Goal: Task Accomplishment & Management: Use online tool/utility

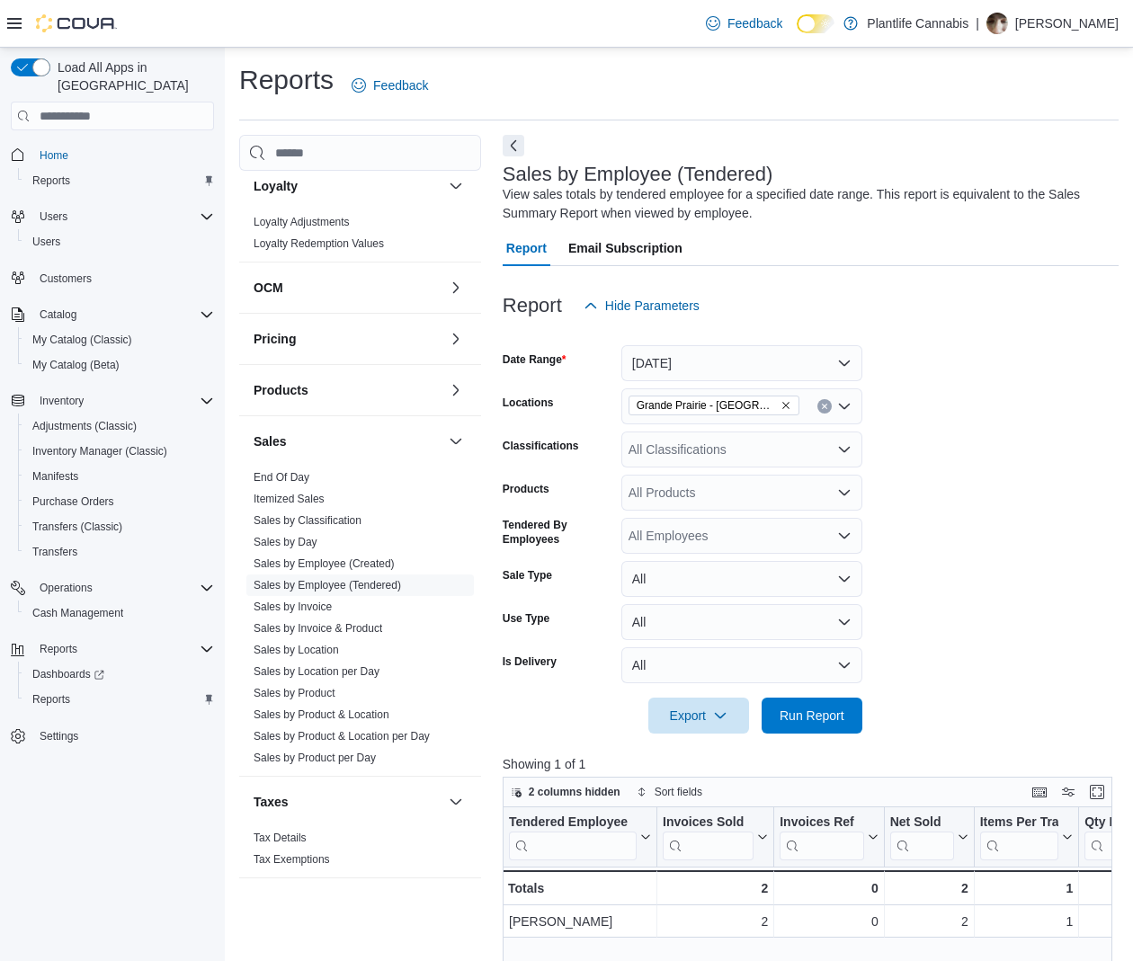
drag, startPoint x: 740, startPoint y: 413, endPoint x: 738, endPoint y: 390, distance: 22.5
click at [739, 414] on span "Grande Prairie - [GEOGRAPHIC_DATA]" at bounding box center [713, 406] width 171 height 20
click at [748, 374] on button "[DATE]" at bounding box center [741, 363] width 241 height 36
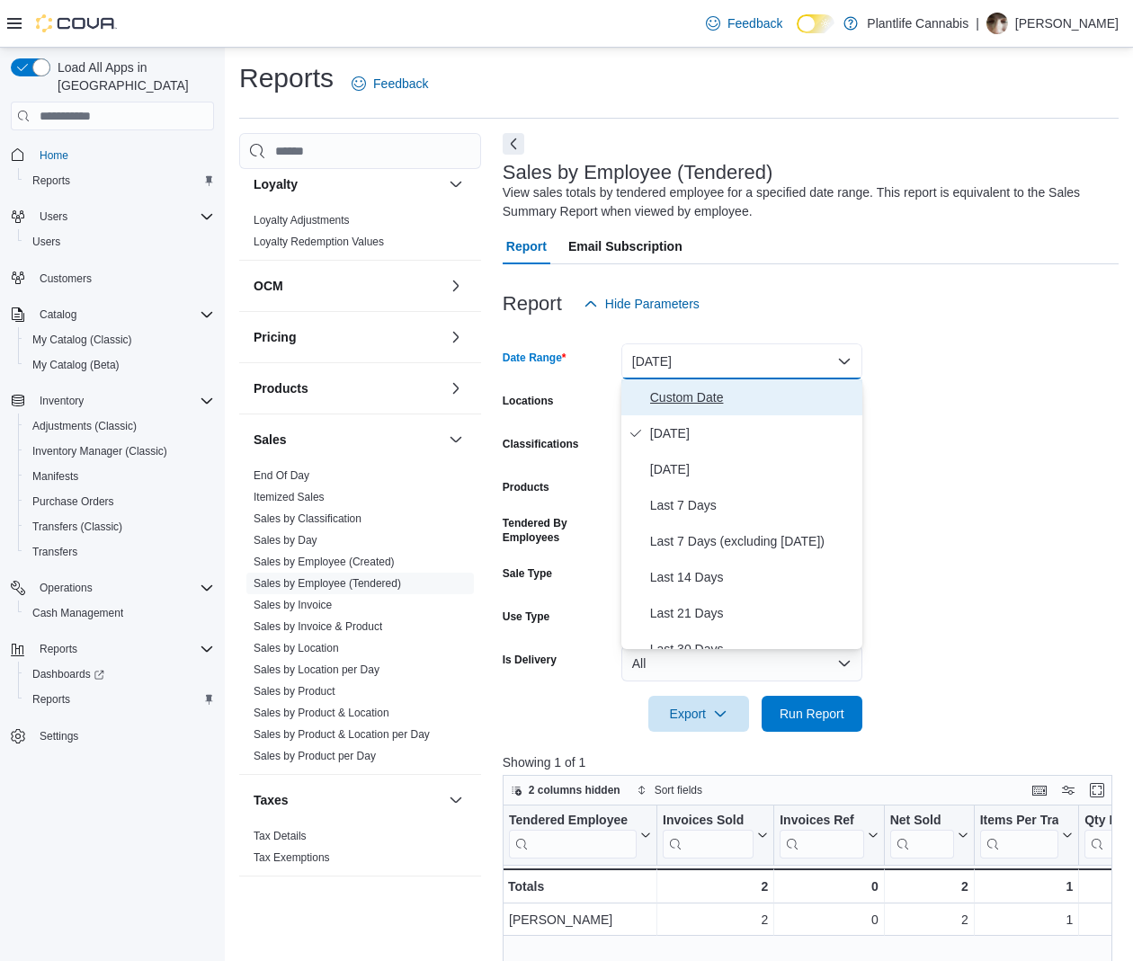
click at [735, 402] on span "Custom Date" at bounding box center [752, 398] width 205 height 22
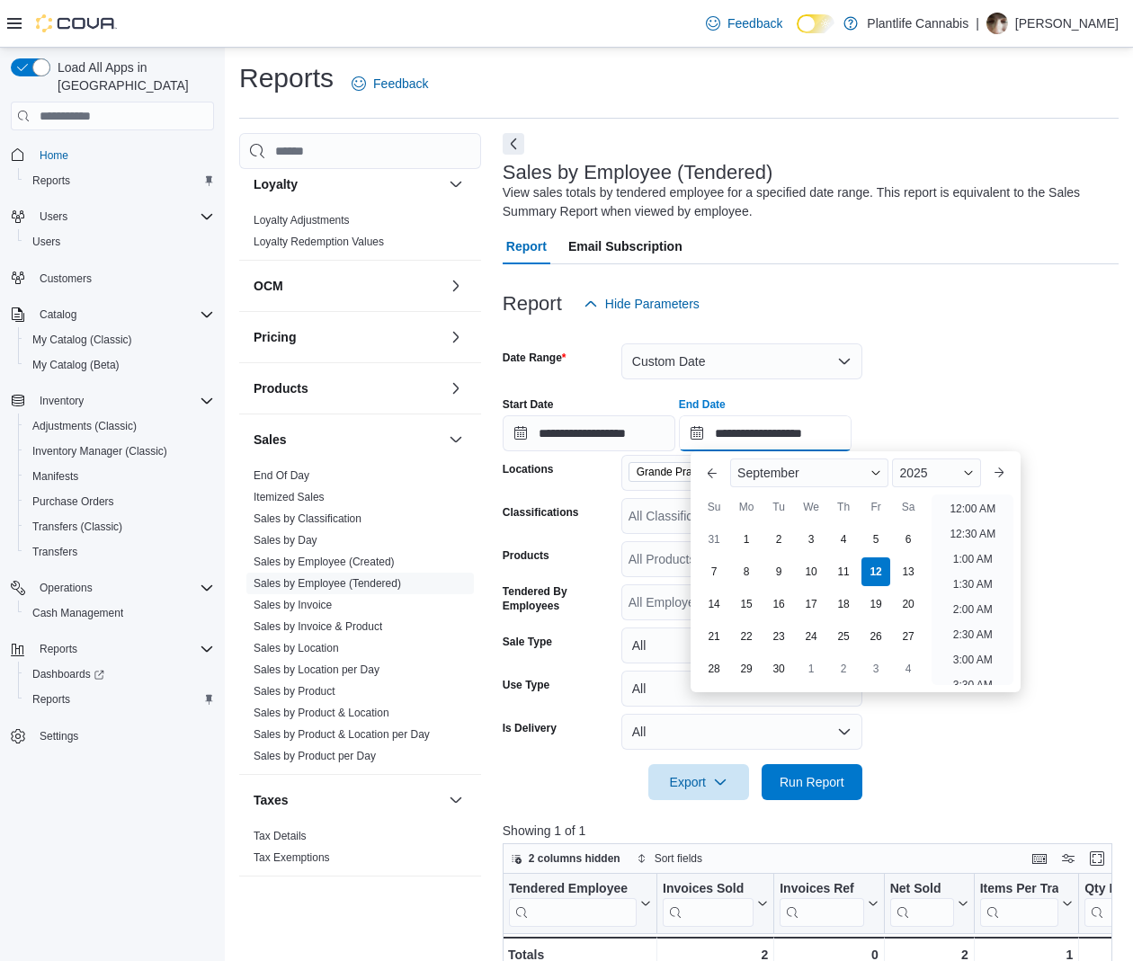
click at [843, 436] on input "**********" at bounding box center [765, 433] width 173 height 36
click at [982, 531] on li "12:00 PM" at bounding box center [972, 532] width 60 height 22
type input "**********"
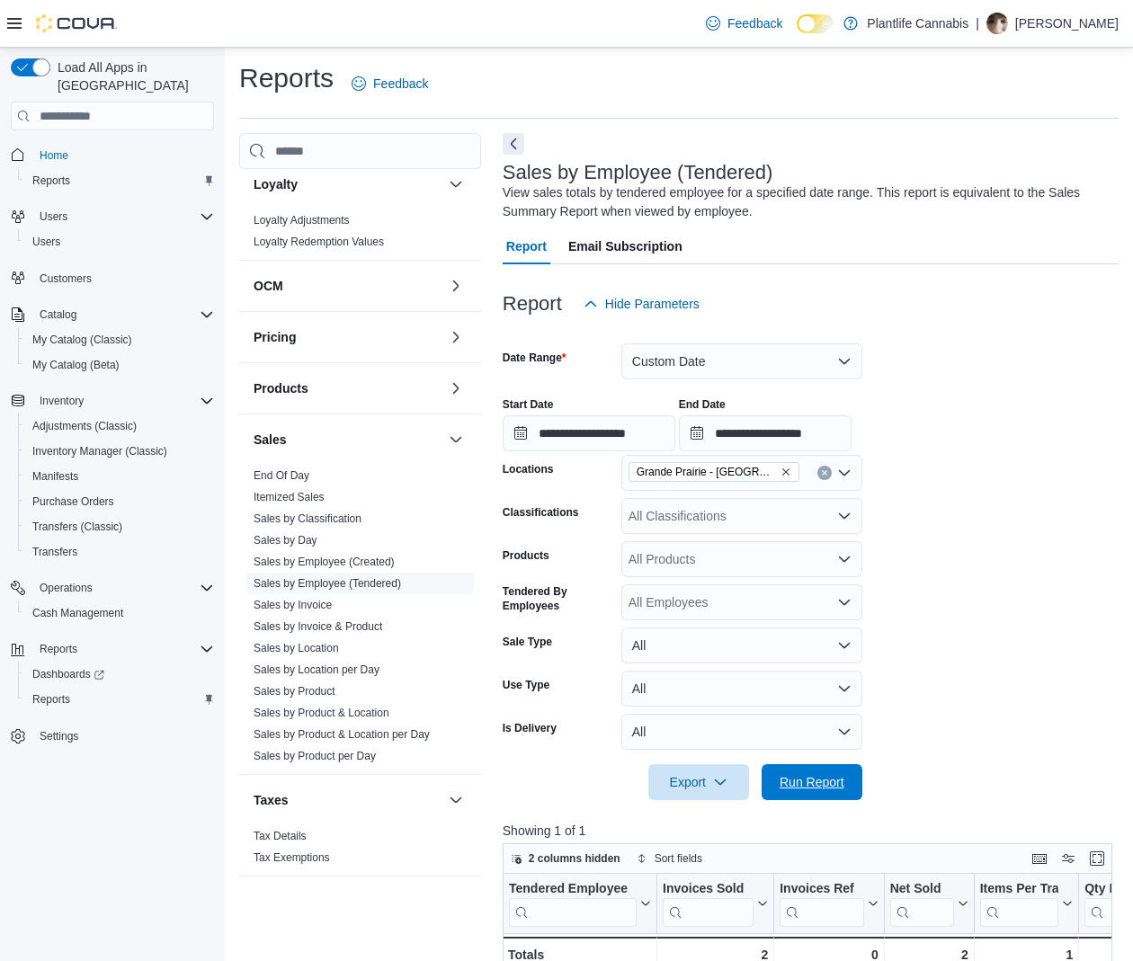
click at [827, 797] on span "Run Report" at bounding box center [811, 782] width 79 height 36
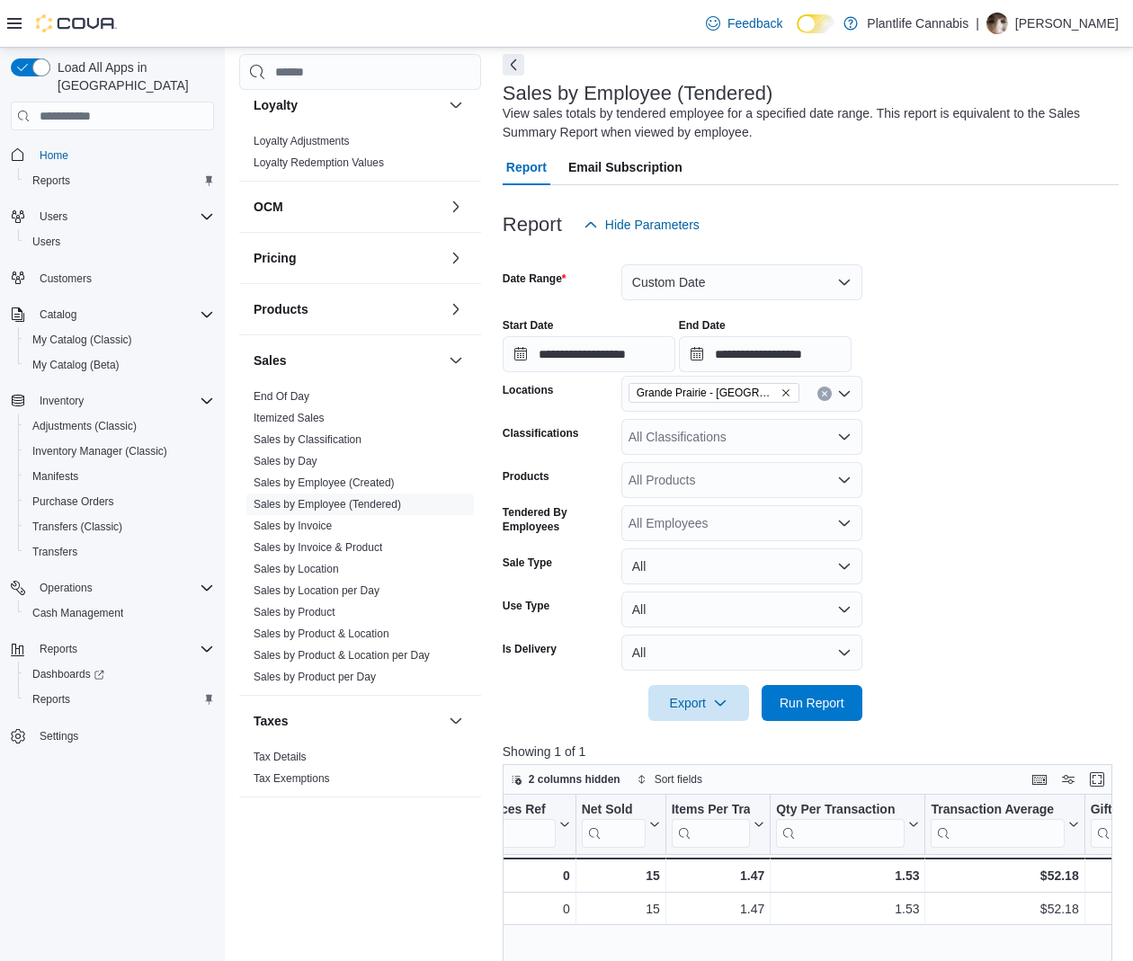
scroll to position [77, 0]
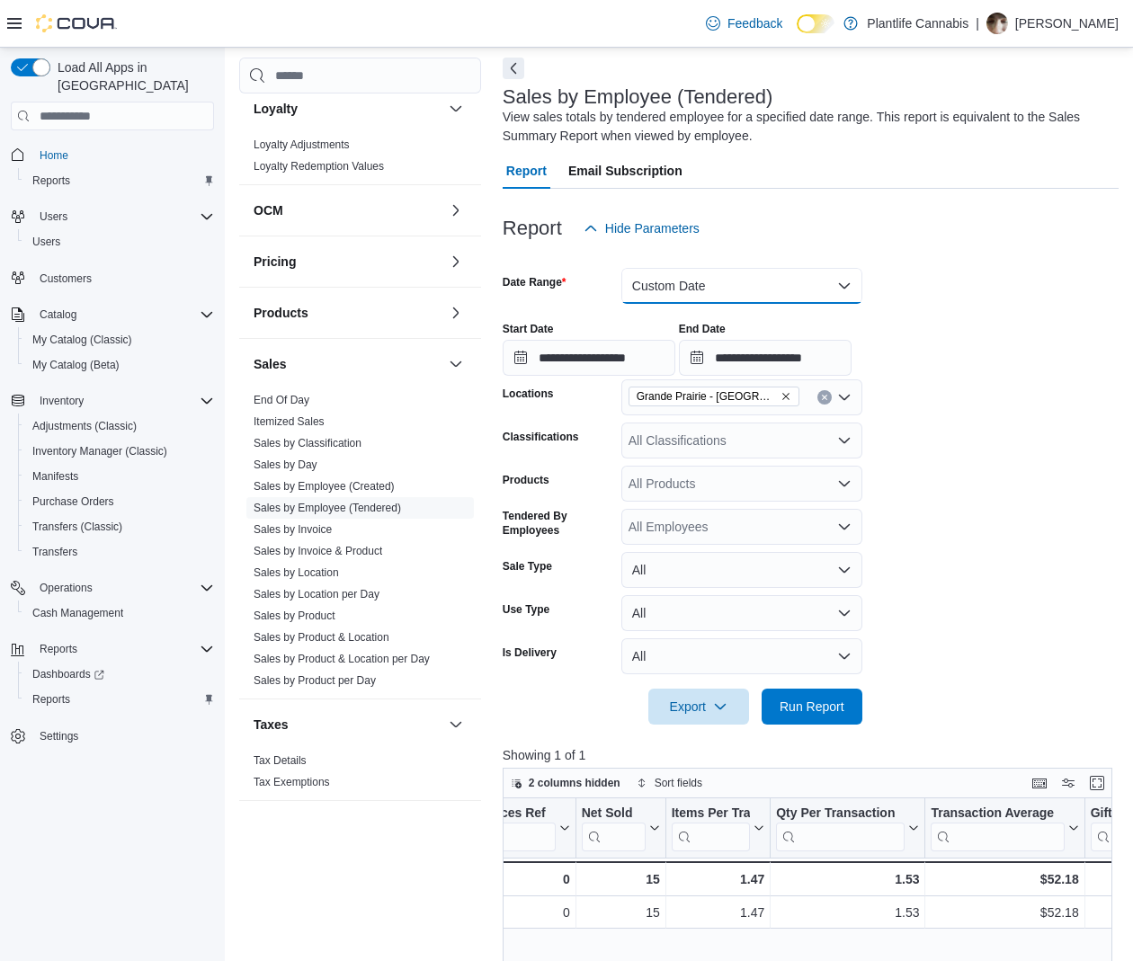
click at [719, 294] on button "Custom Date" at bounding box center [741, 286] width 241 height 36
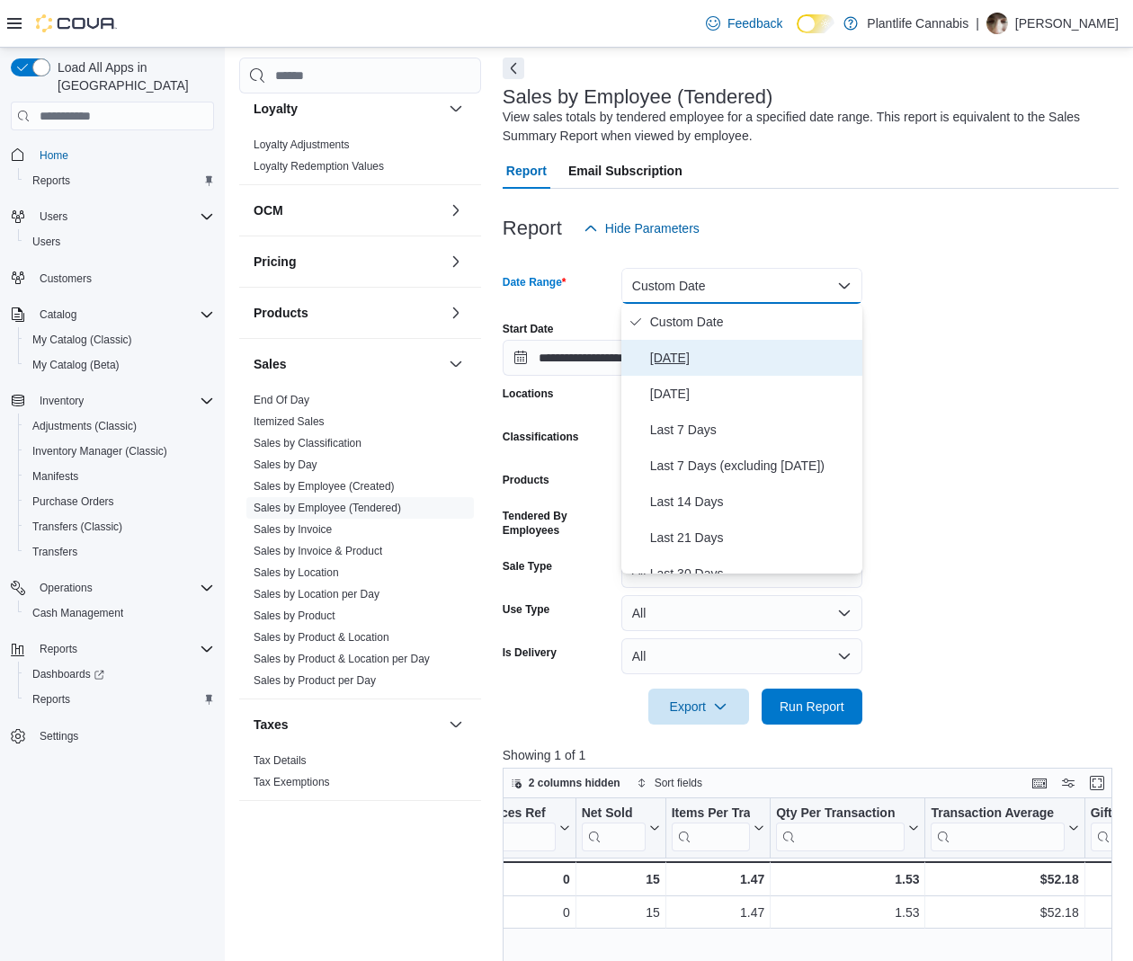
click at [720, 347] on span "[DATE]" at bounding box center [752, 358] width 205 height 22
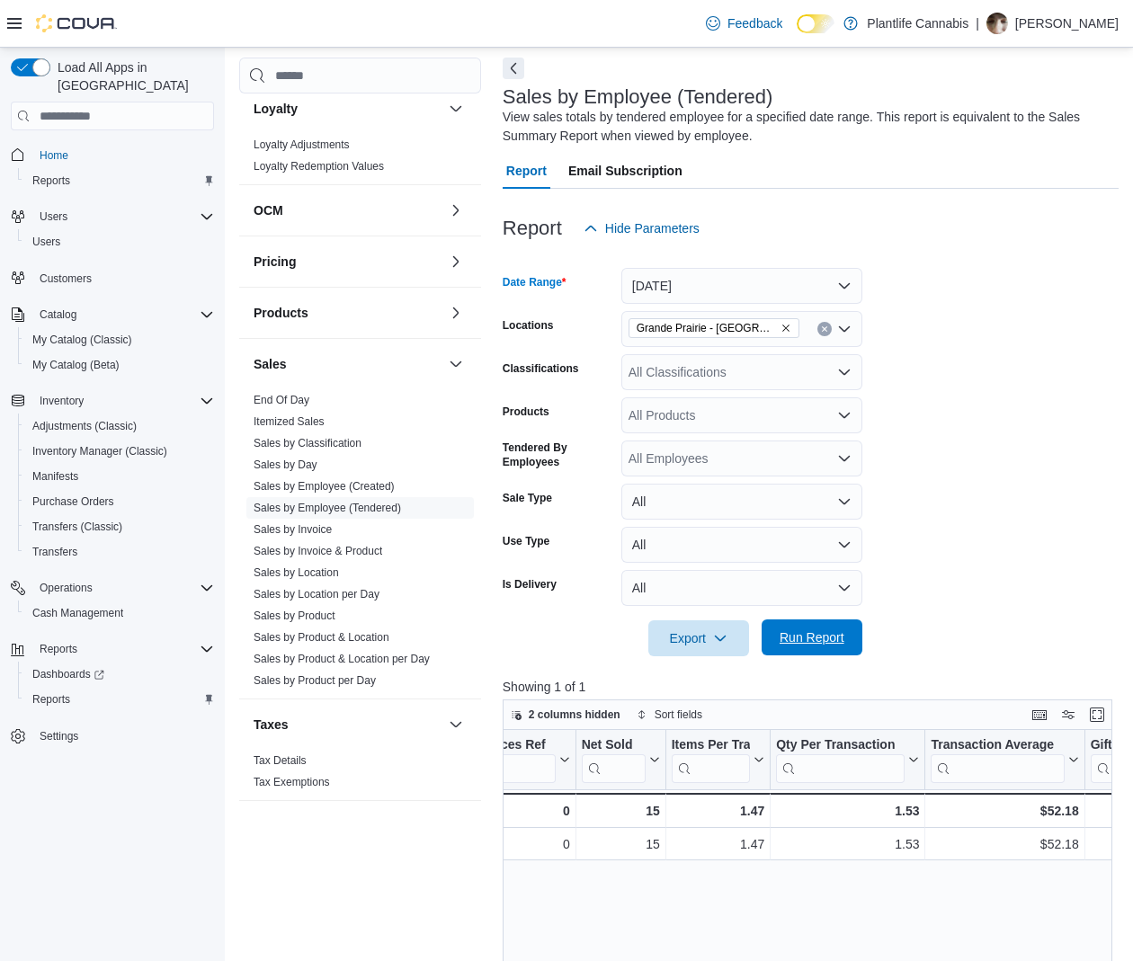
click at [797, 632] on span "Run Report" at bounding box center [811, 637] width 65 height 18
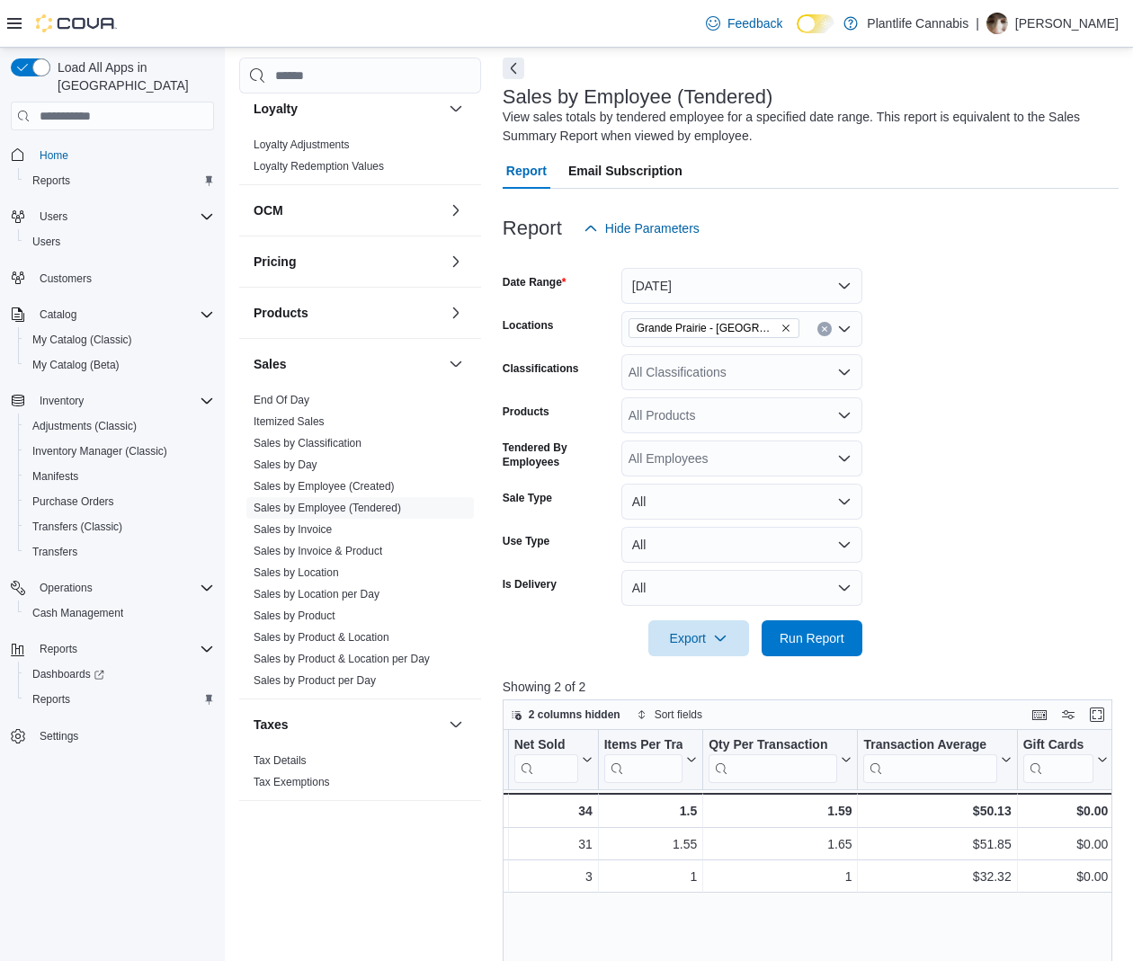
scroll to position [0, 373]
click at [732, 375] on div "All Classifications" at bounding box center [741, 372] width 241 height 36
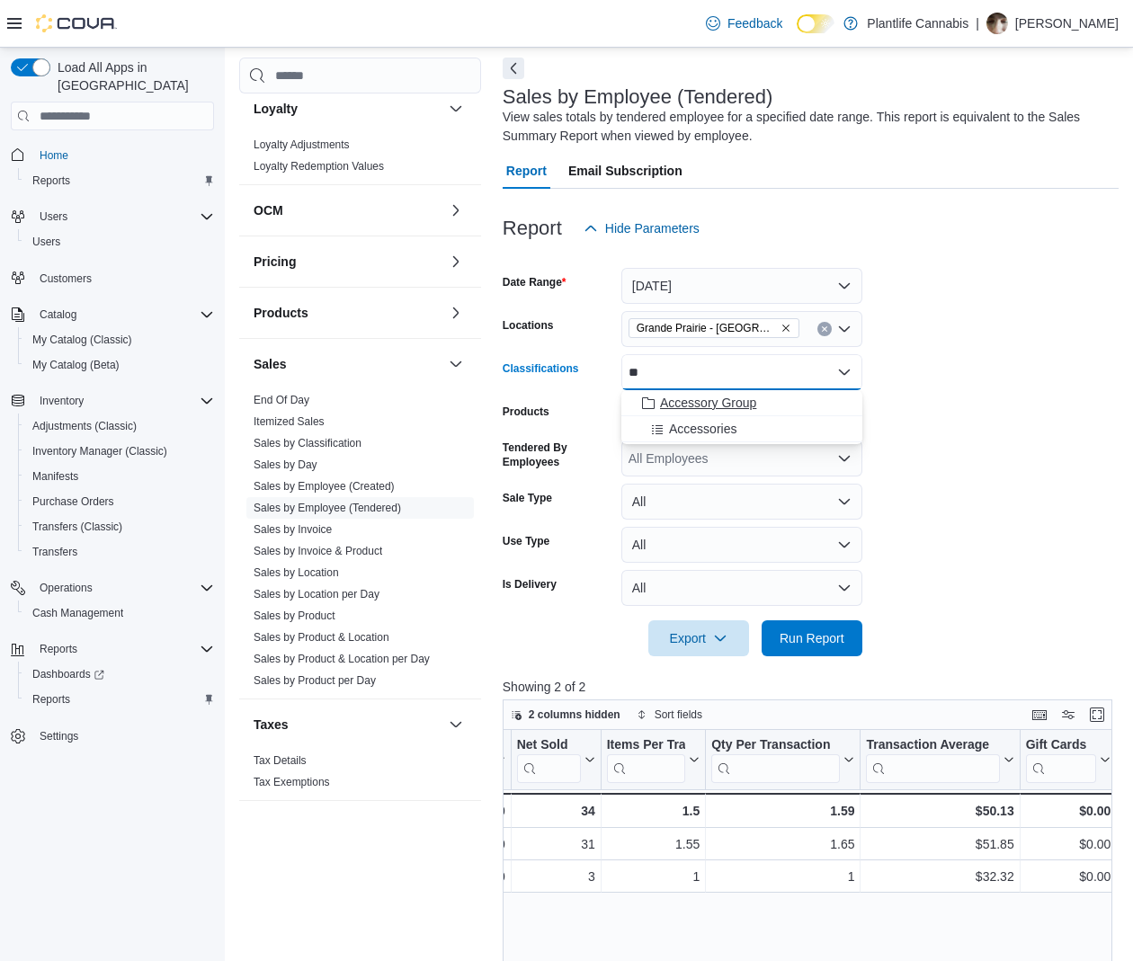
type input "**"
click at [731, 405] on span "Accessory Group" at bounding box center [708, 403] width 96 height 18
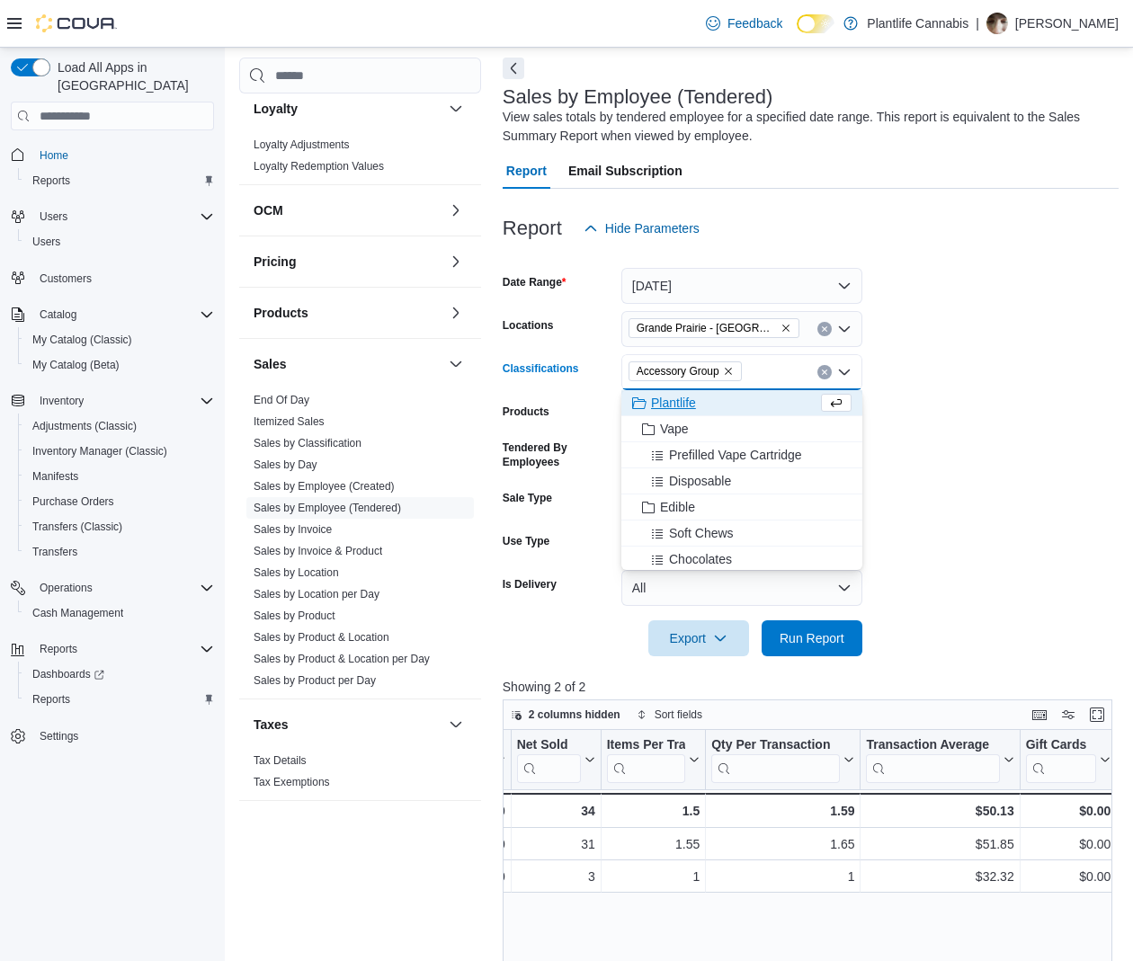
click at [925, 529] on form "Date Range [DATE] Locations [GEOGRAPHIC_DATA] - [GEOGRAPHIC_DATA] Classificatio…" at bounding box center [811, 451] width 616 height 410
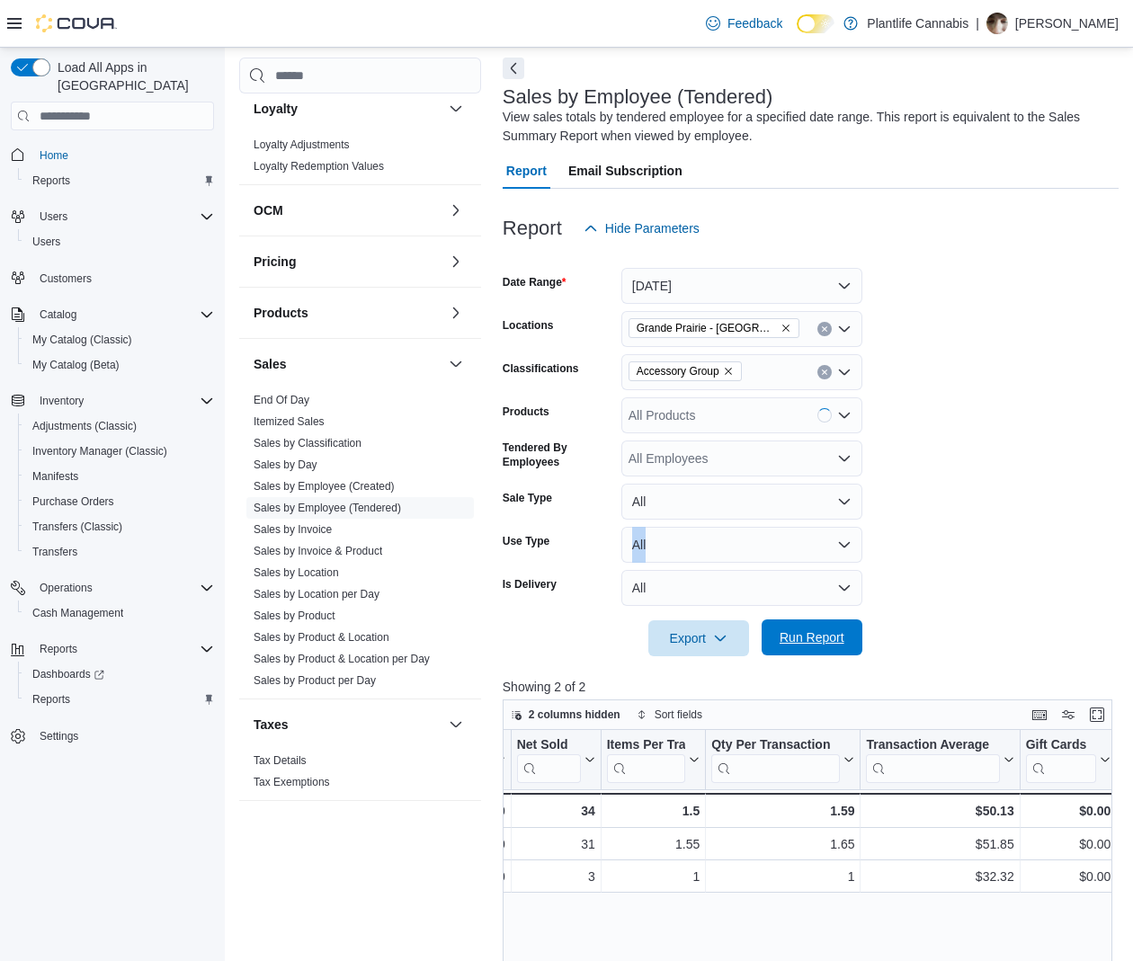
click at [823, 649] on span "Run Report" at bounding box center [811, 637] width 79 height 36
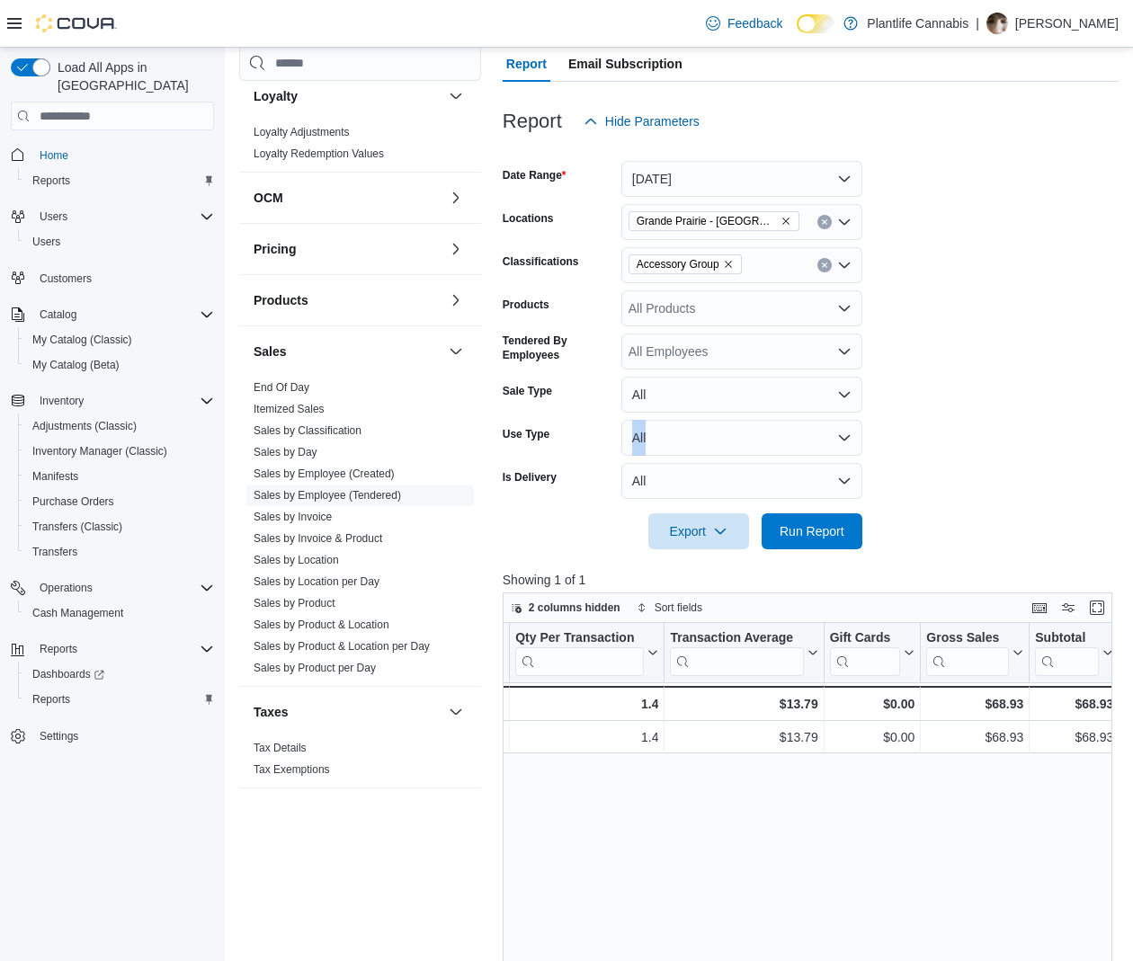
scroll to position [0, 570]
drag, startPoint x: 322, startPoint y: 512, endPoint x: 619, endPoint y: 249, distance: 396.8
click at [322, 512] on link "Sales by Invoice" at bounding box center [293, 517] width 78 height 13
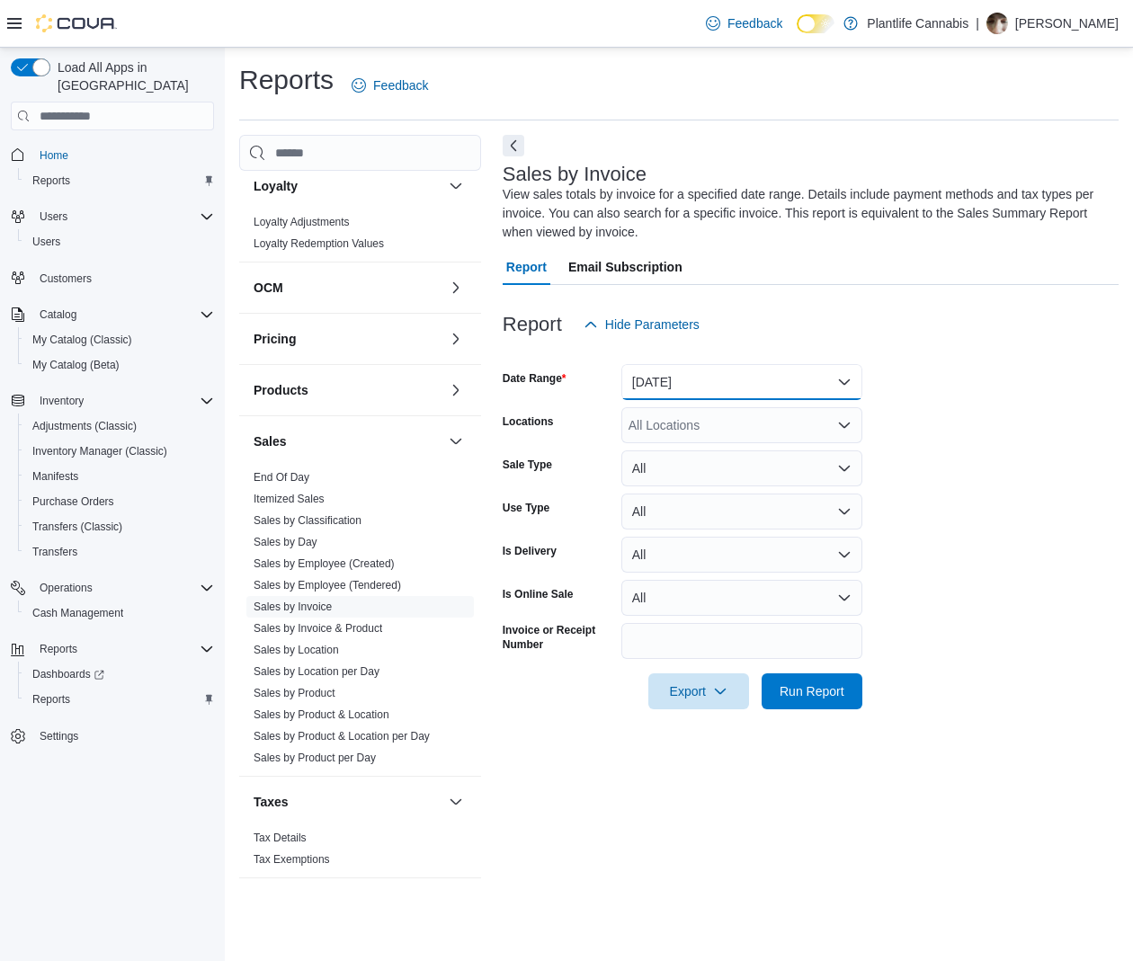
drag, startPoint x: 646, startPoint y: 377, endPoint x: 657, endPoint y: 394, distance: 20.2
click at [650, 377] on button "[DATE]" at bounding box center [741, 382] width 241 height 36
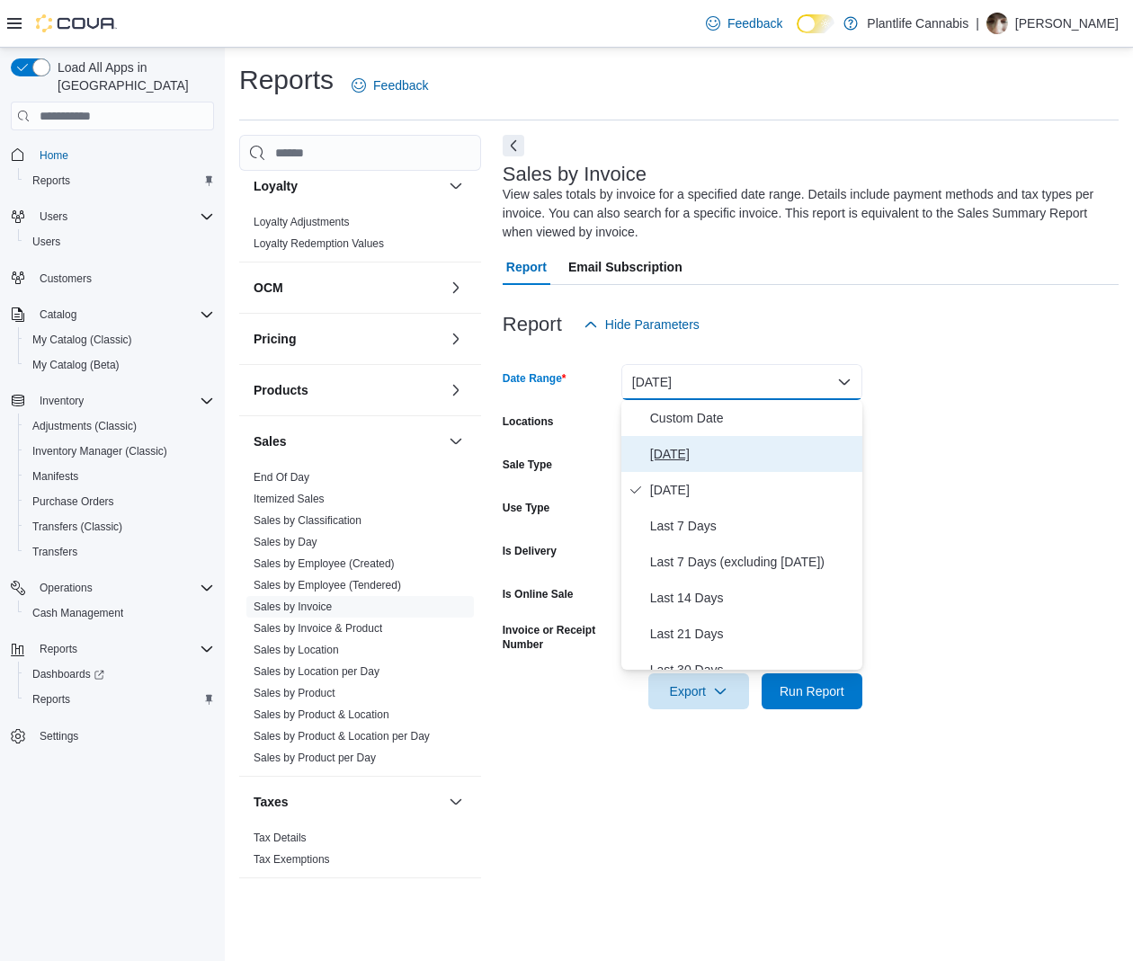
click at [673, 470] on button "[DATE]" at bounding box center [741, 454] width 241 height 36
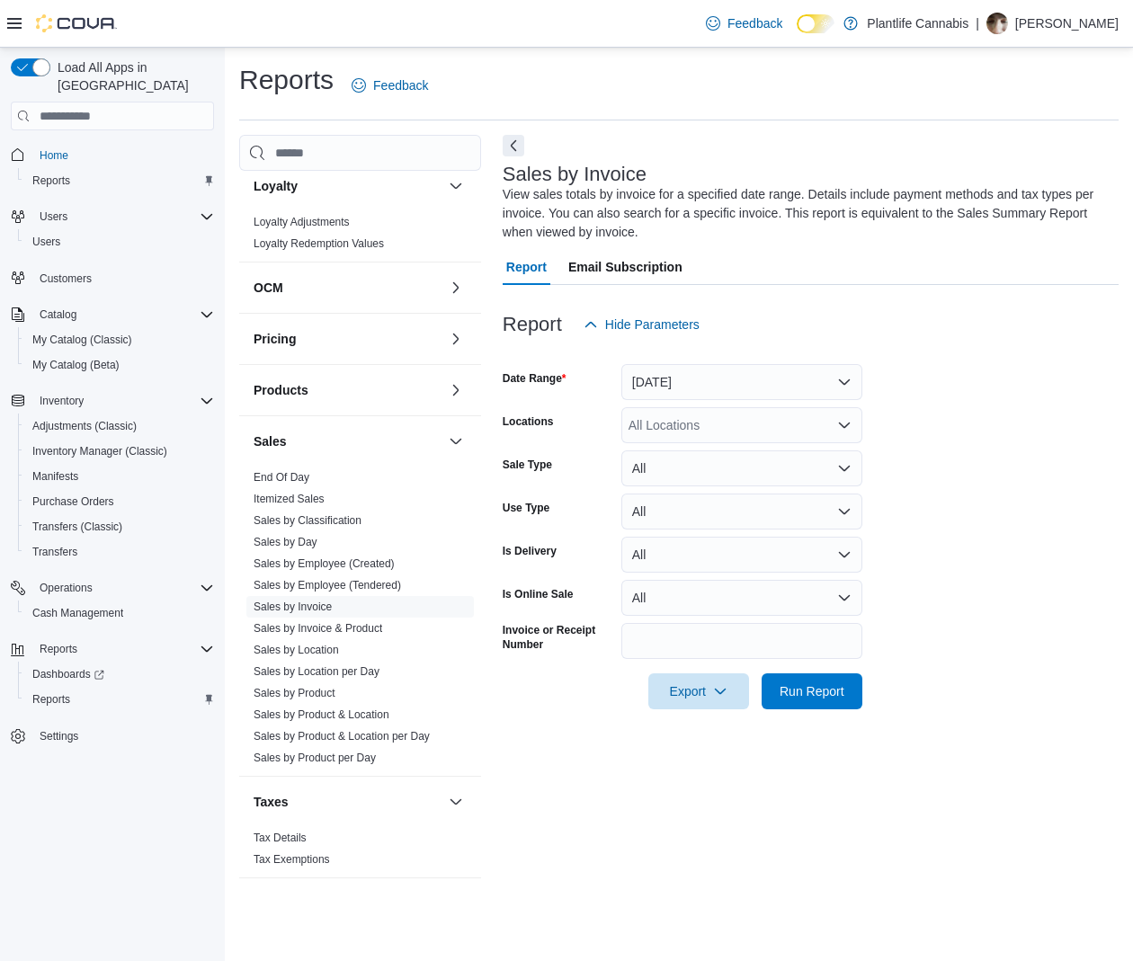
click at [700, 408] on div "All Locations" at bounding box center [741, 425] width 241 height 36
type input "******"
drag, startPoint x: 786, startPoint y: 459, endPoint x: 893, endPoint y: 365, distance: 142.7
click at [788, 451] on span "Grande Prairie - [GEOGRAPHIC_DATA]" at bounding box center [781, 456] width 224 height 18
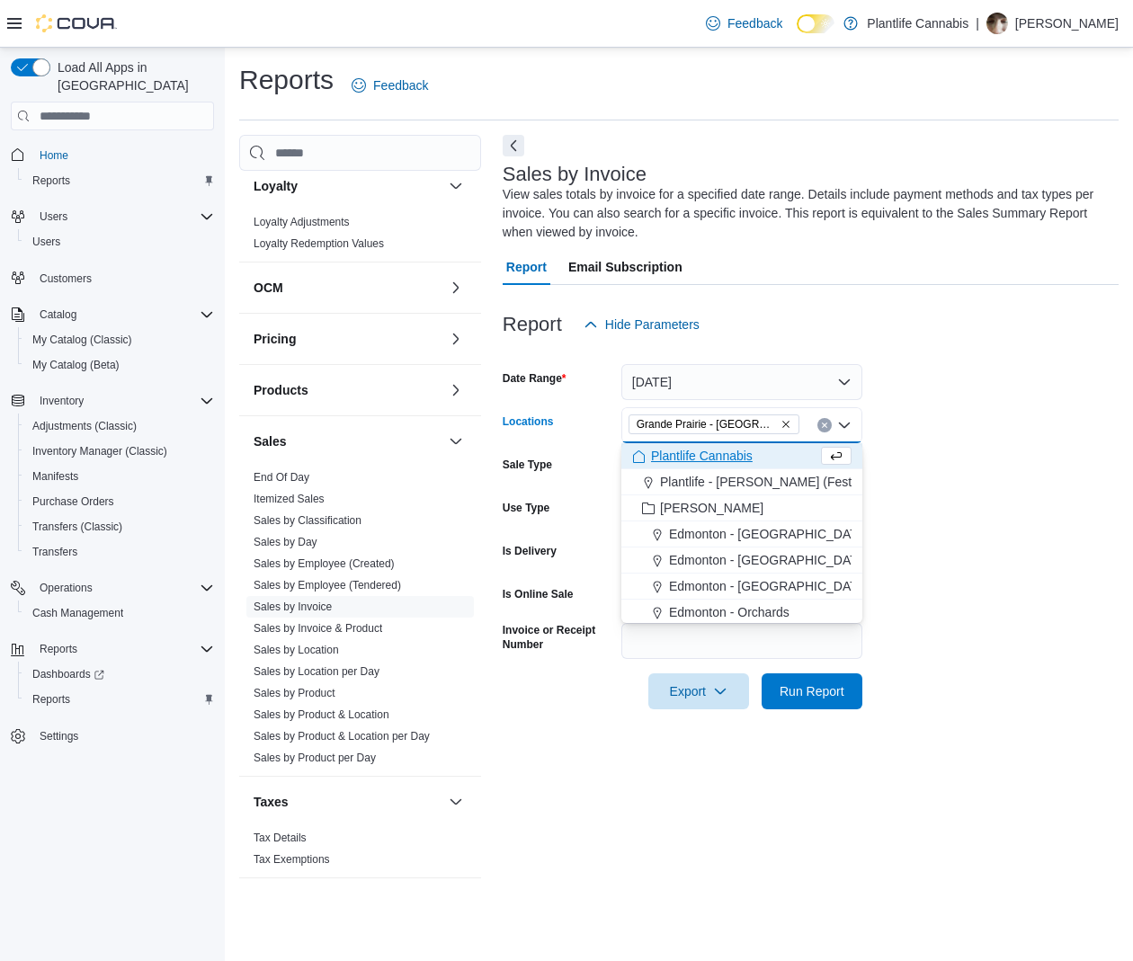
click at [1025, 265] on div "Report Email Subscription" at bounding box center [811, 267] width 616 height 36
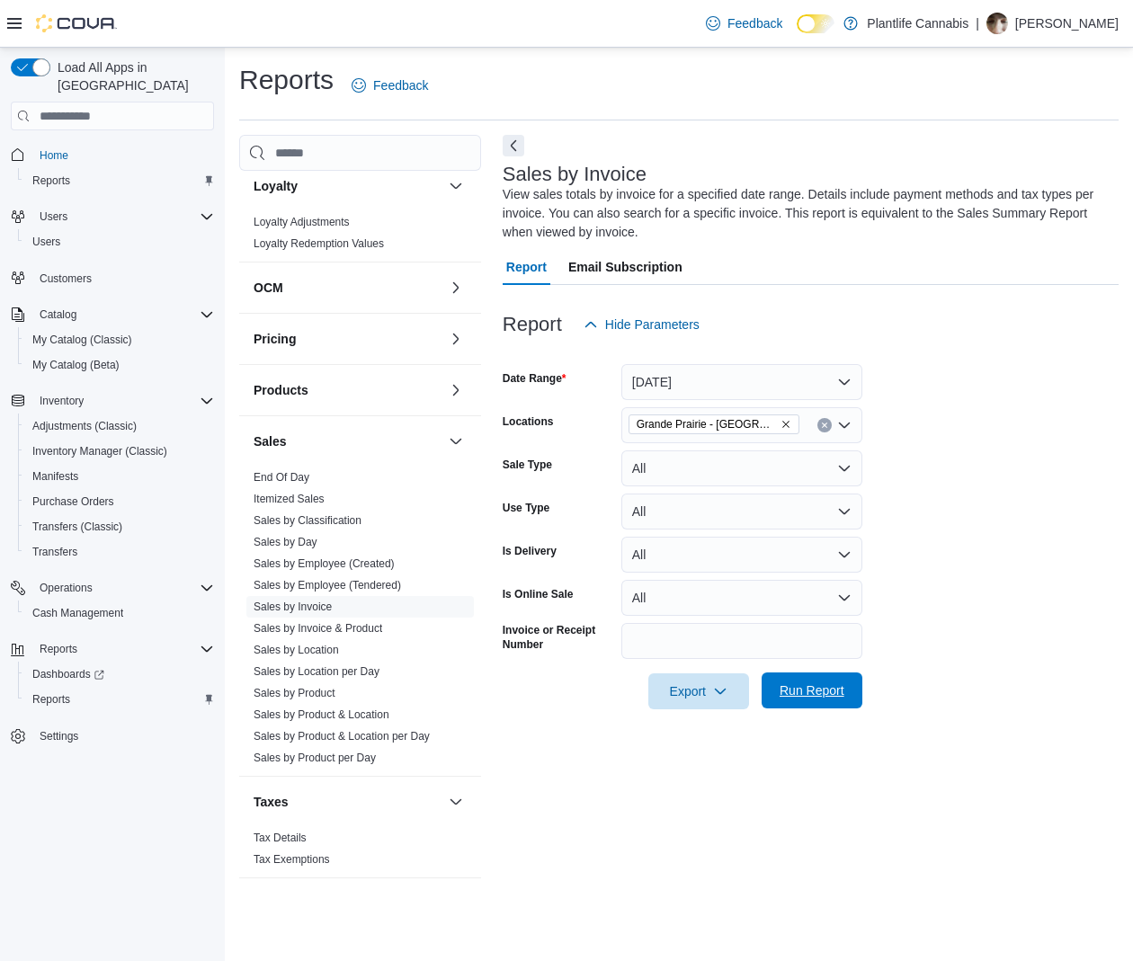
drag, startPoint x: 886, startPoint y: 694, endPoint x: 802, endPoint y: 679, distance: 85.9
click at [886, 694] on form "Date Range [DATE] Locations [GEOGRAPHIC_DATA] - [GEOGRAPHIC_DATA] Sale Type All…" at bounding box center [811, 526] width 616 height 367
click at [798, 678] on span "Run Report" at bounding box center [811, 690] width 79 height 36
drag, startPoint x: 681, startPoint y: 699, endPoint x: 686, endPoint y: 711, distance: 12.9
click at [681, 699] on span "Export" at bounding box center [691, 691] width 79 height 36
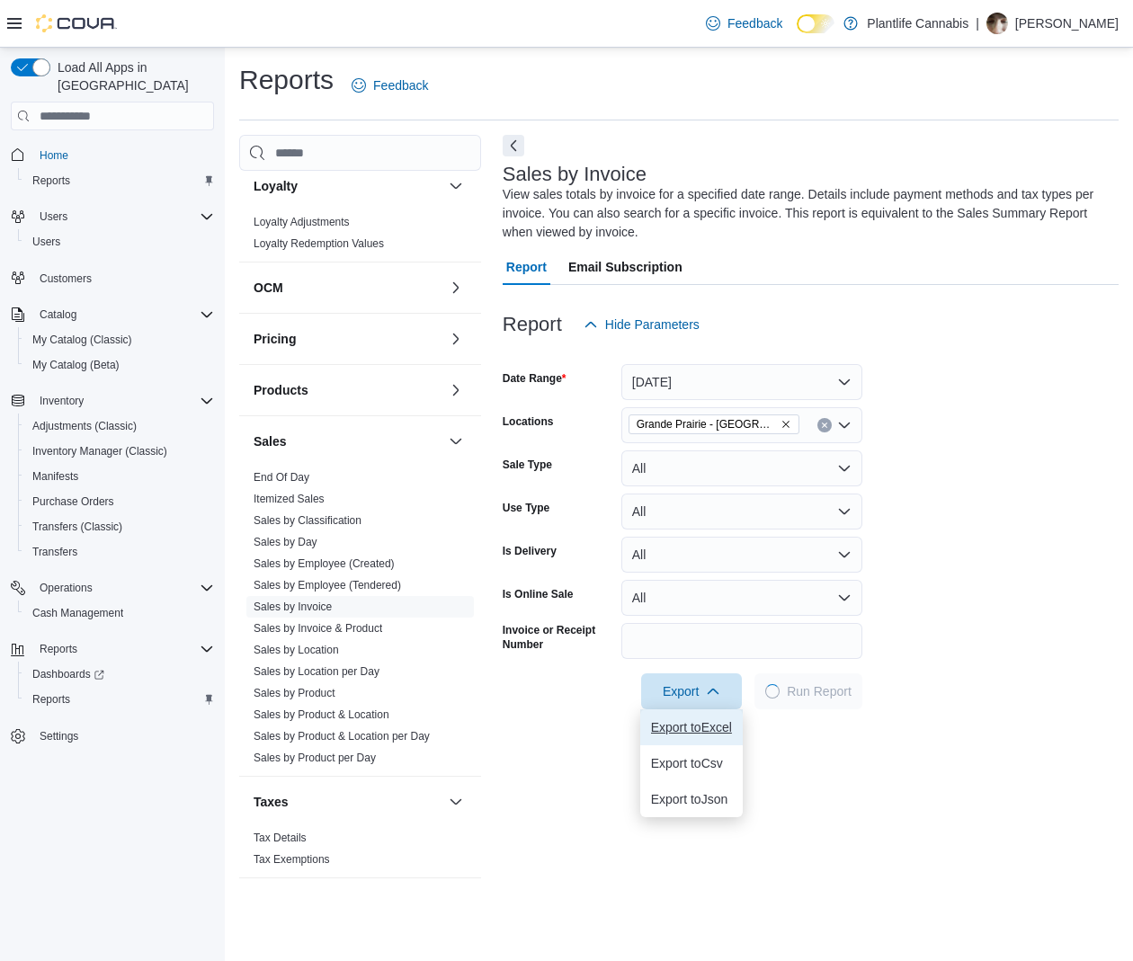
click at [701, 735] on button "Export to Excel" at bounding box center [691, 727] width 102 height 36
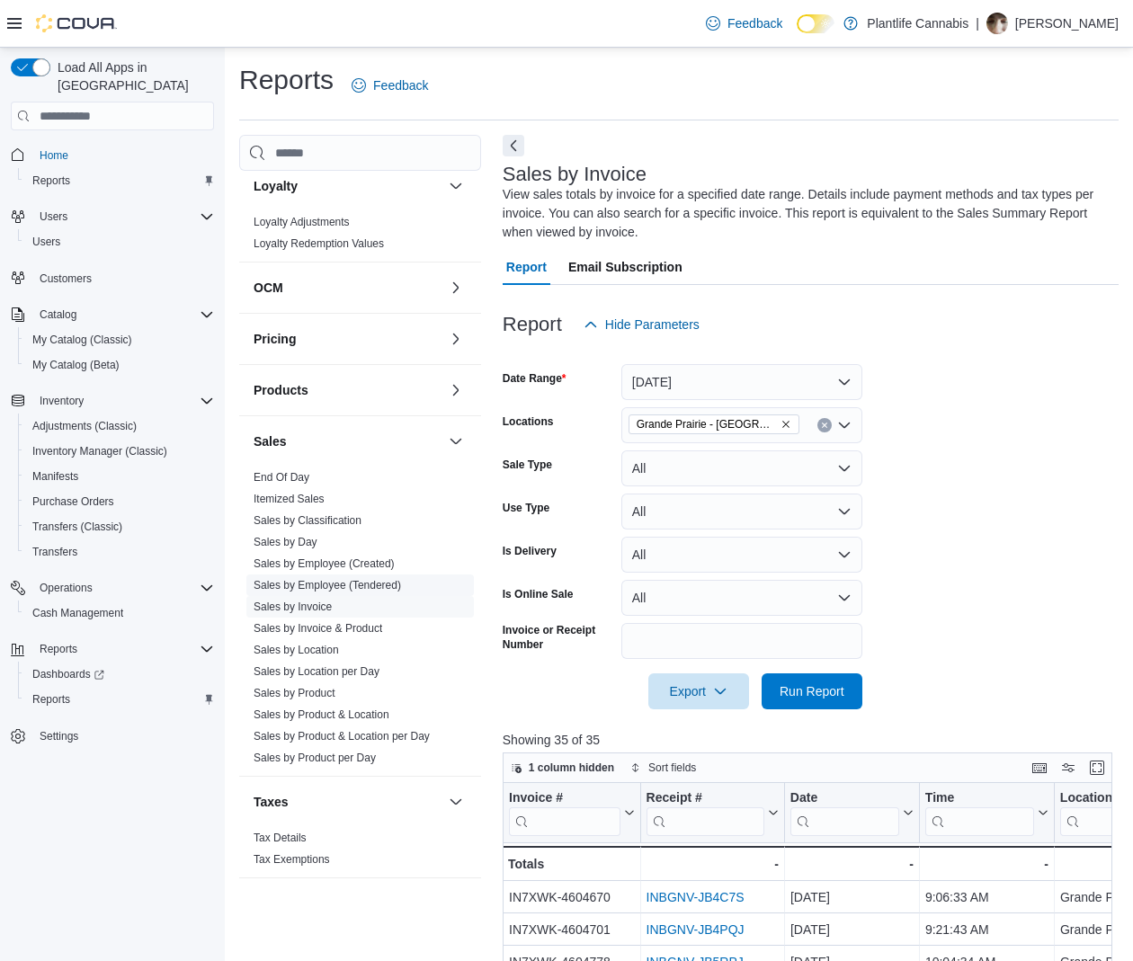
click at [355, 581] on link "Sales by Employee (Tendered)" at bounding box center [327, 585] width 147 height 13
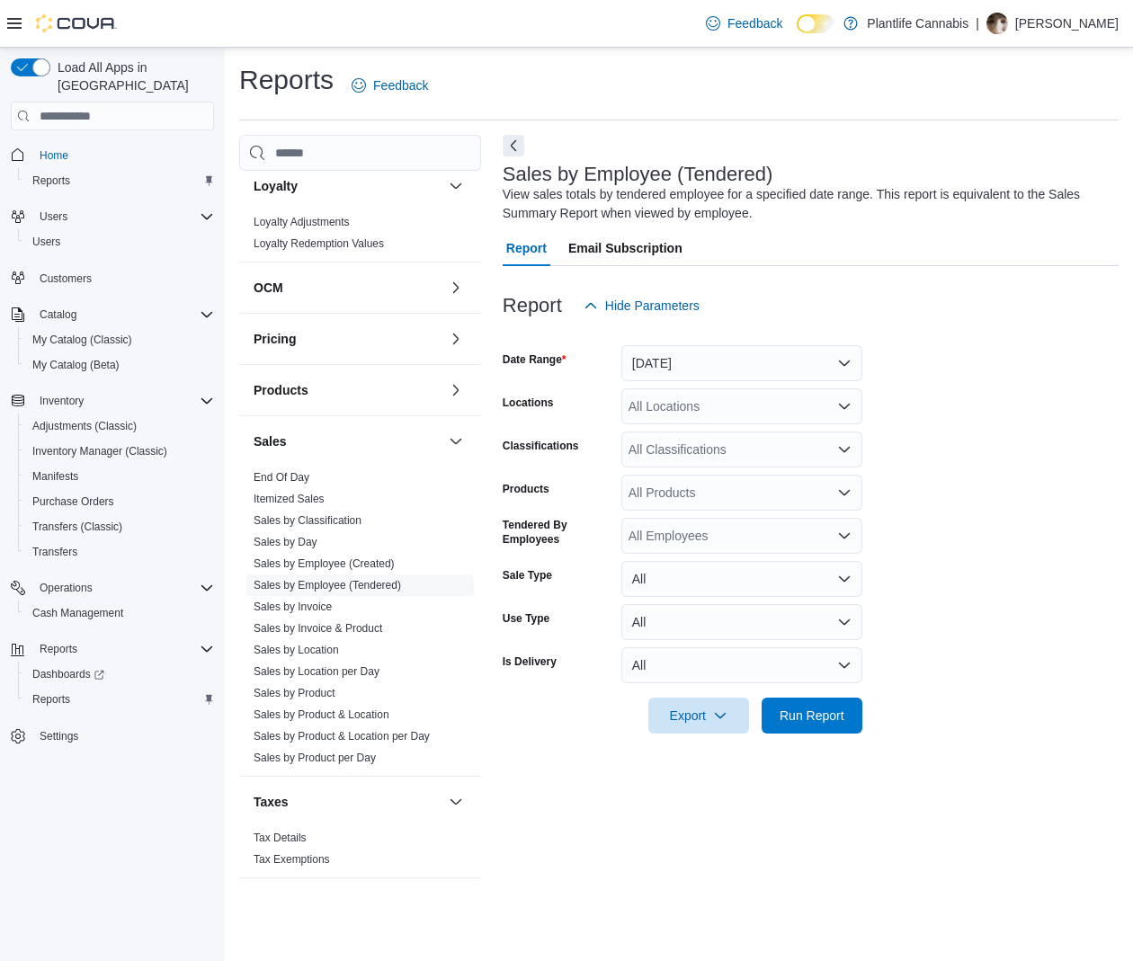
click at [732, 391] on div "All Locations" at bounding box center [741, 406] width 241 height 36
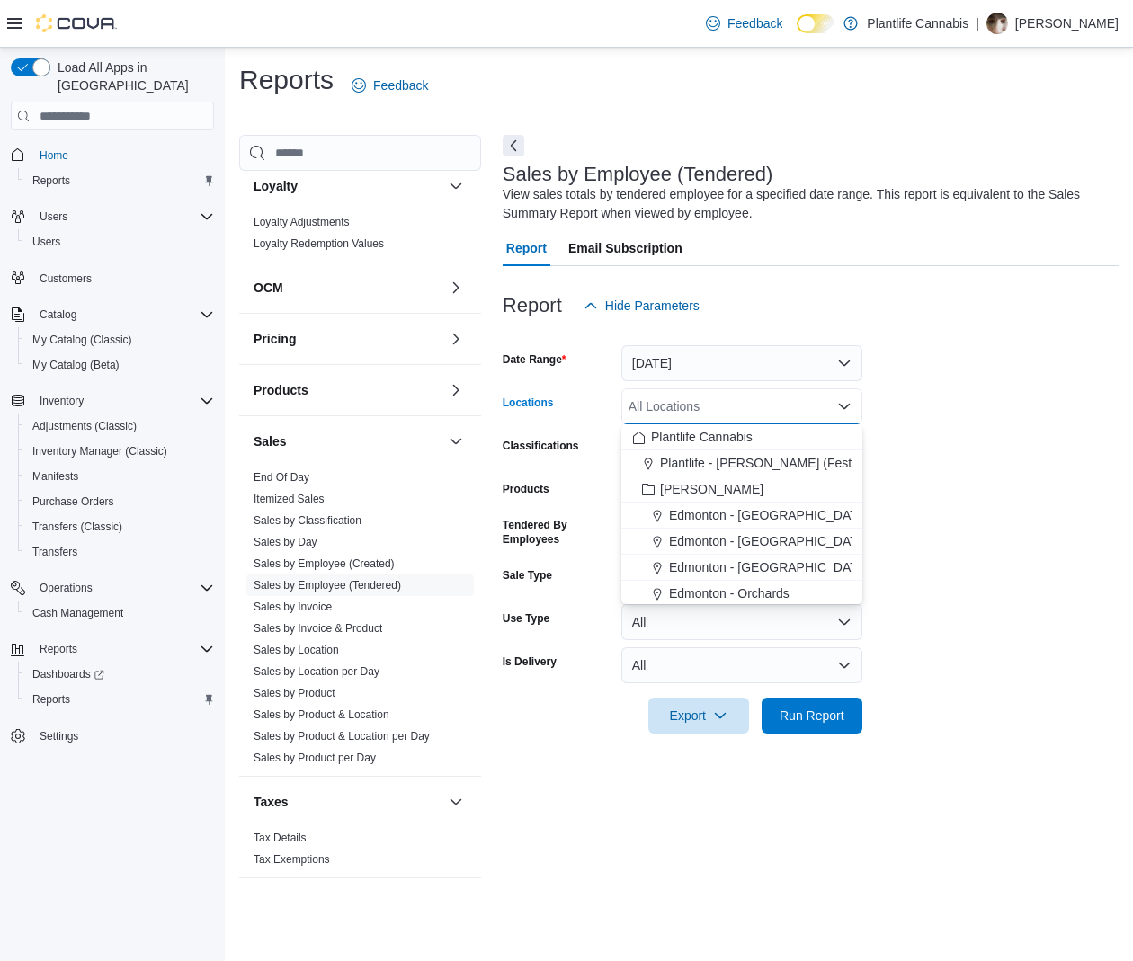
click at [755, 403] on div "All Locations" at bounding box center [741, 406] width 241 height 36
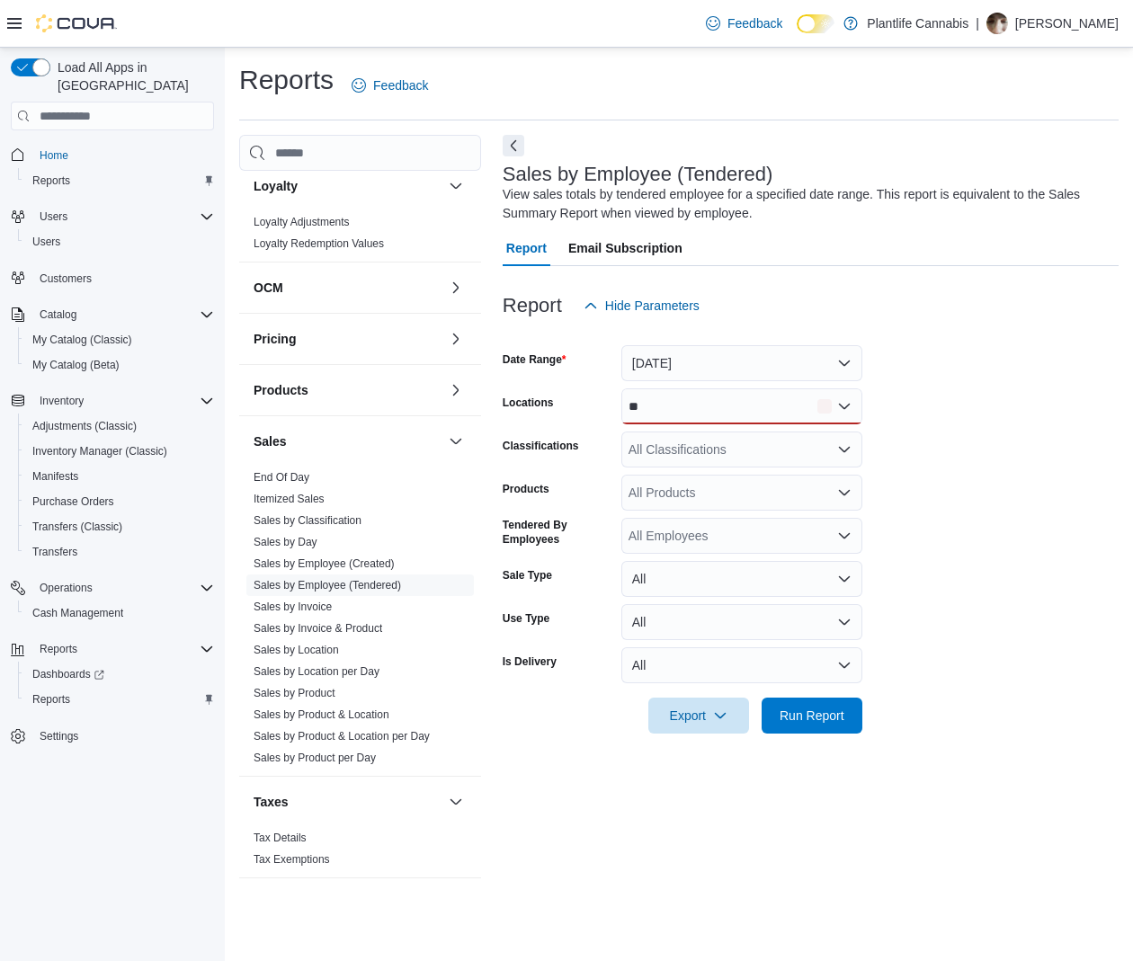
drag, startPoint x: 956, startPoint y: 454, endPoint x: 908, endPoint y: 443, distance: 48.9
click at [955, 454] on form "Date Range [DATE] Locations ** Classifications All Classifications Products All…" at bounding box center [811, 529] width 616 height 410
click at [793, 409] on div "**" at bounding box center [741, 406] width 241 height 36
type input "*"
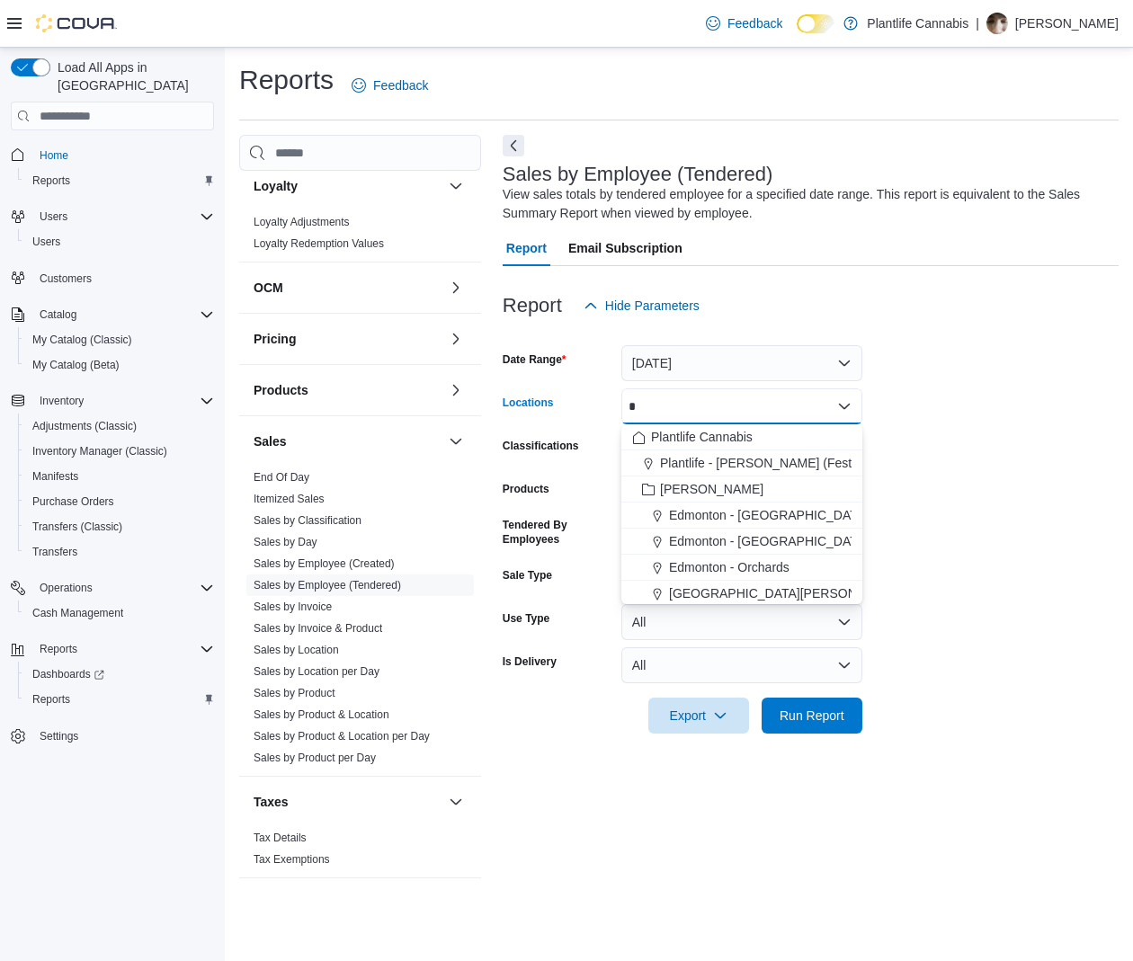
type input "**"
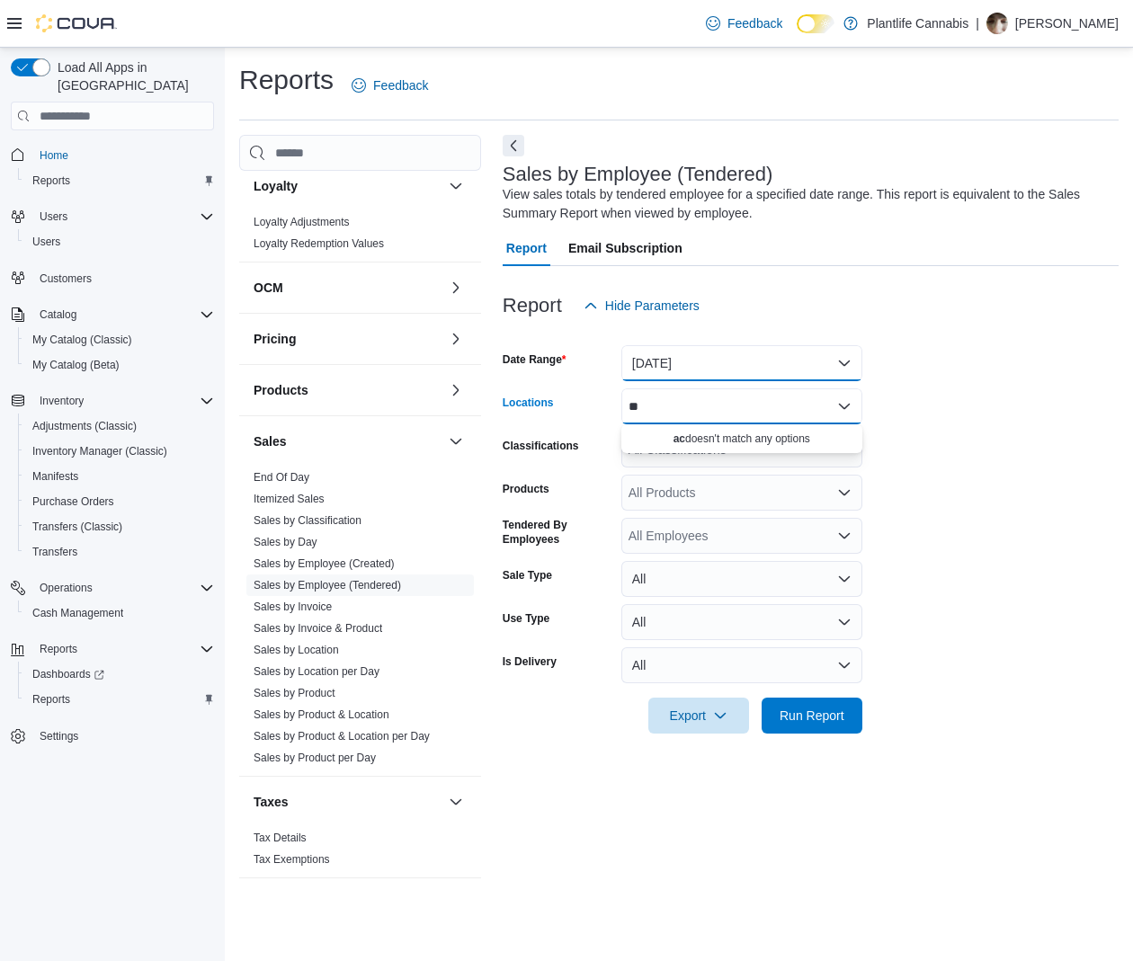
drag, startPoint x: 803, startPoint y: 372, endPoint x: 796, endPoint y: 378, distance: 9.6
click at [803, 372] on button "[DATE]" at bounding box center [741, 363] width 241 height 36
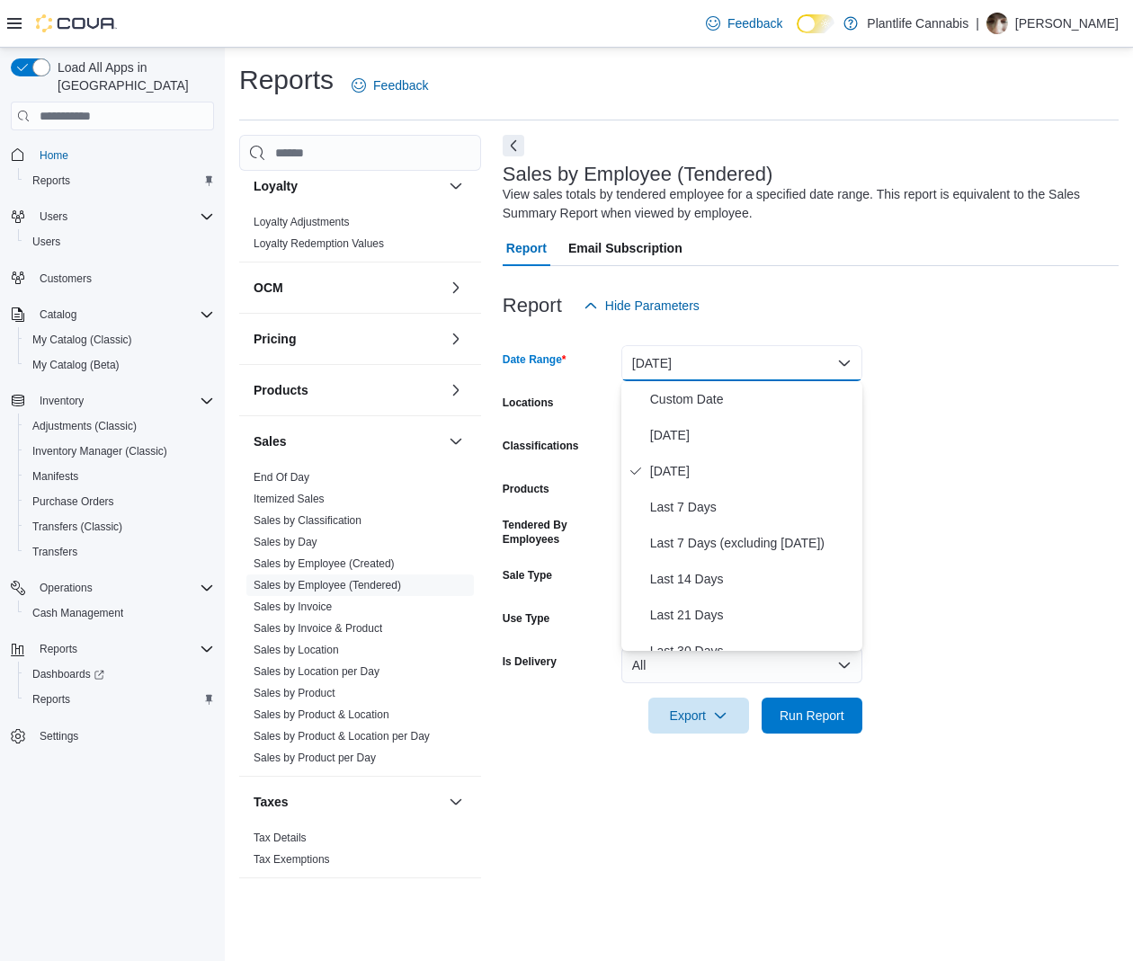
click at [925, 354] on form "Date Range [DATE] Locations ** Classifications All Classifications Products All…" at bounding box center [811, 529] width 616 height 410
